Goal: Find specific page/section: Find specific page/section

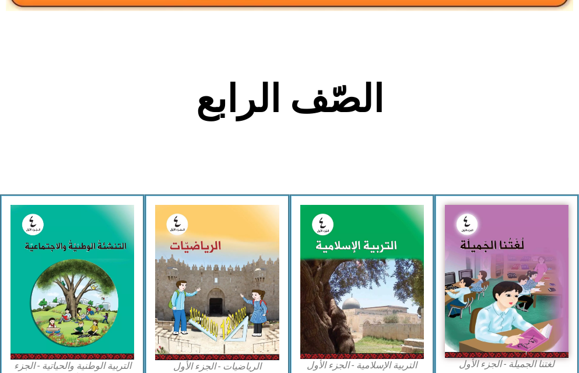
scroll to position [233, 0]
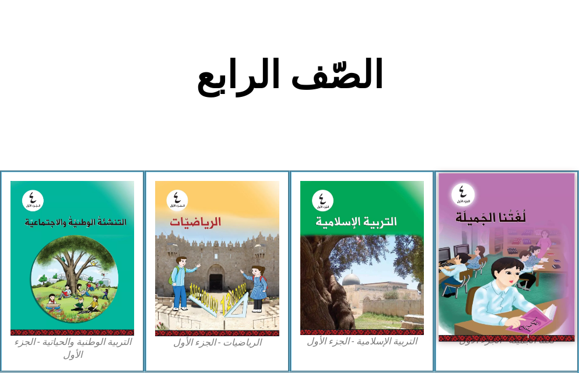
click at [498, 231] on img at bounding box center [506, 257] width 136 height 168
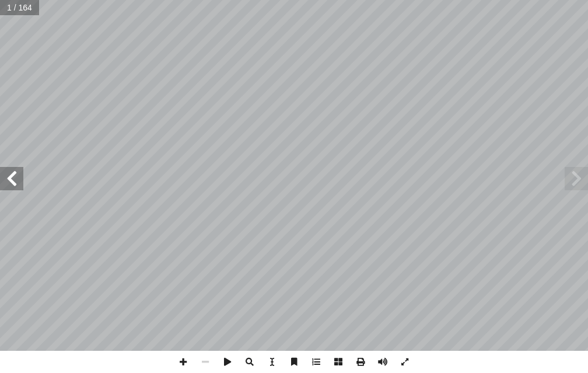
click at [8, 182] on span at bounding box center [11, 178] width 23 height 23
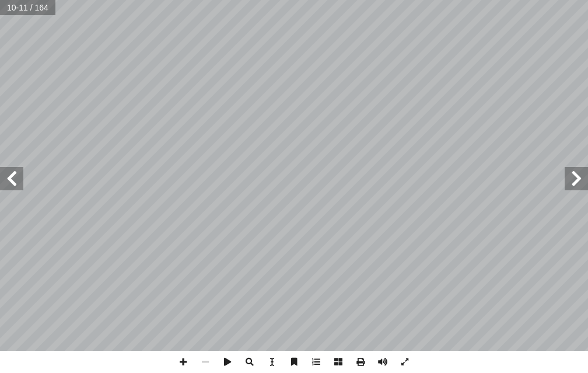
click at [8, 182] on span at bounding box center [11, 178] width 23 height 23
click at [182, 363] on span at bounding box center [183, 361] width 22 height 22
click at [181, 356] on span at bounding box center [183, 361] width 22 height 22
click at [199, 361] on span at bounding box center [205, 361] width 22 height 22
